Goal: Check status

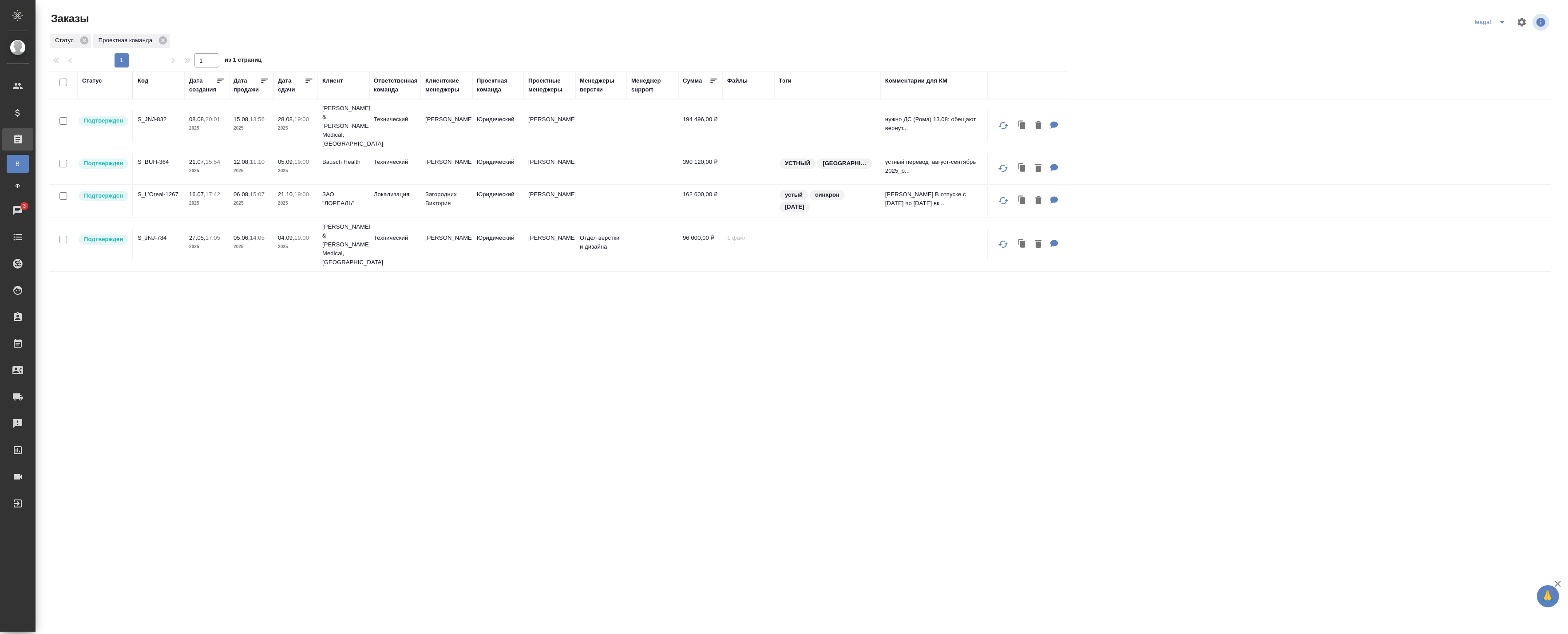
click at [308, 340] on div "Статус Код Дата создания Дата продажи Дата сдачи Клиент Ответственная команда К…" at bounding box center [800, 337] width 1502 height 533
